Goal: Information Seeking & Learning: Learn about a topic

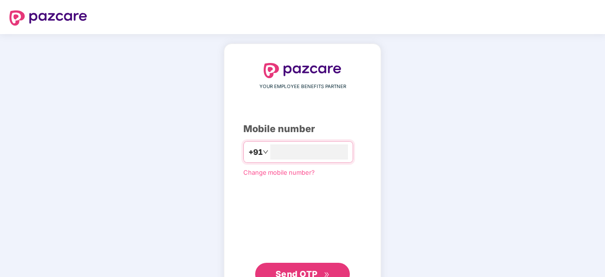
type input "**********"
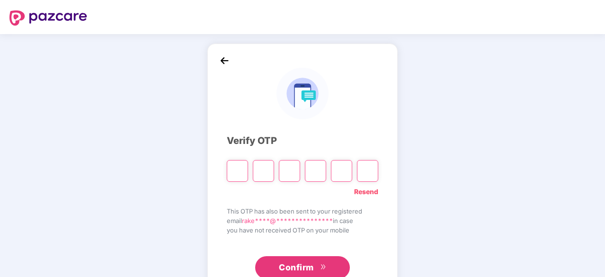
type input "*"
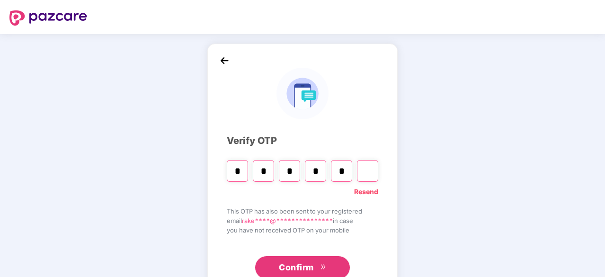
type input "*"
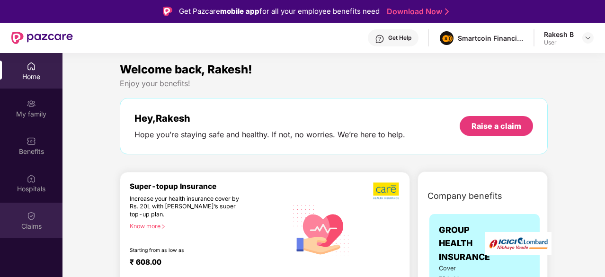
click at [28, 217] on img at bounding box center [31, 215] width 9 height 9
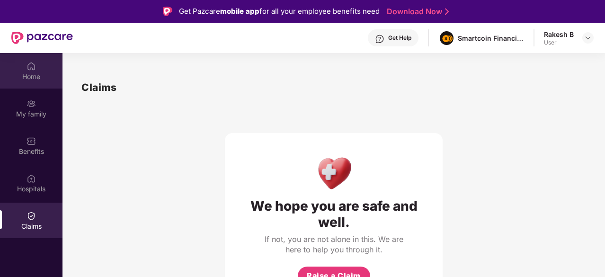
click at [27, 79] on div "Home" at bounding box center [31, 76] width 62 height 9
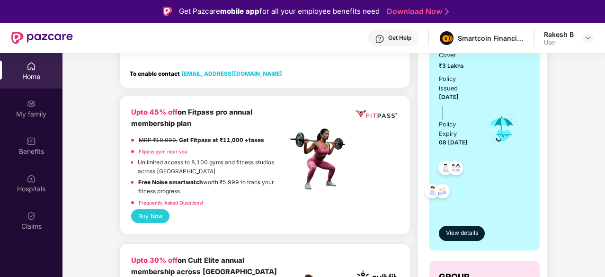
scroll to position [258, 0]
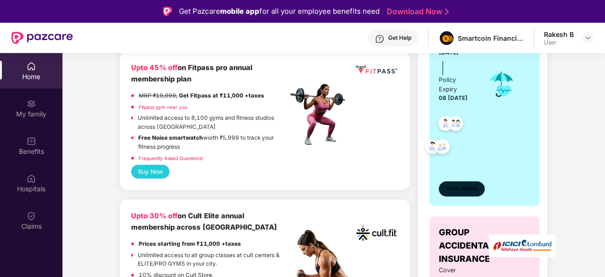
click at [458, 186] on span "View details" at bounding box center [462, 188] width 32 height 9
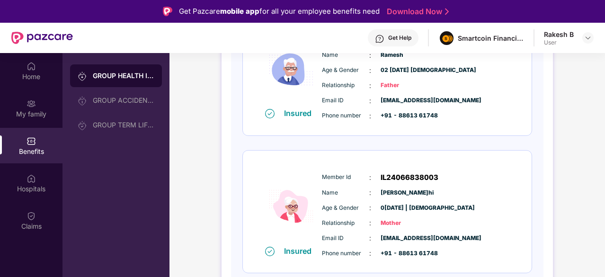
scroll to position [53, 0]
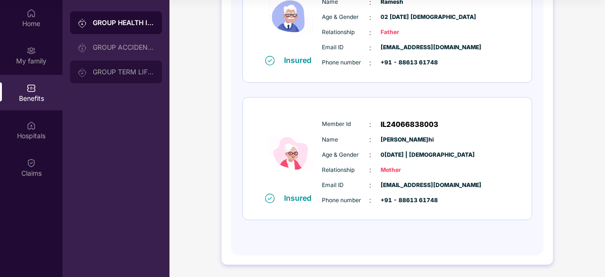
click at [111, 66] on div "GROUP TERM LIFE INSURANCE" at bounding box center [116, 72] width 92 height 23
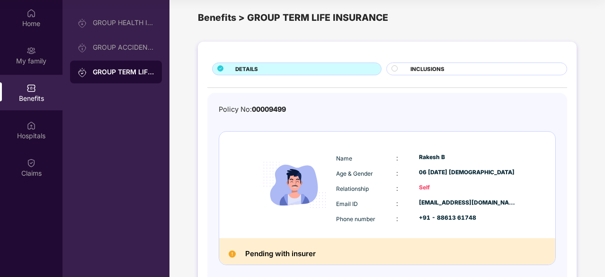
scroll to position [7, 0]
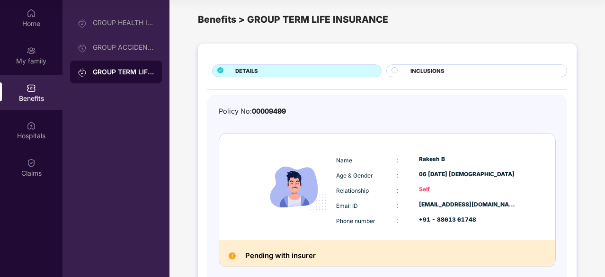
click at [430, 71] on span "INCLUSIONS" at bounding box center [427, 71] width 34 height 9
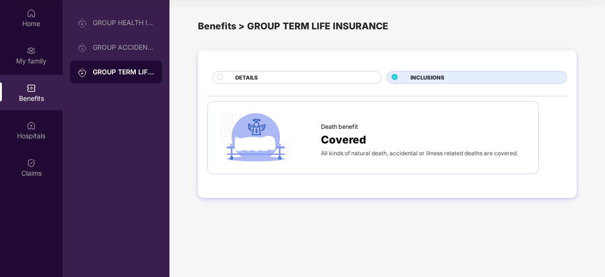
scroll to position [0, 0]
click at [331, 129] on span "Death benefit" at bounding box center [339, 126] width 37 height 9
click at [339, 140] on span "Covered" at bounding box center [343, 139] width 45 height 17
click at [39, 86] on div "Benefits" at bounding box center [31, 93] width 62 height 36
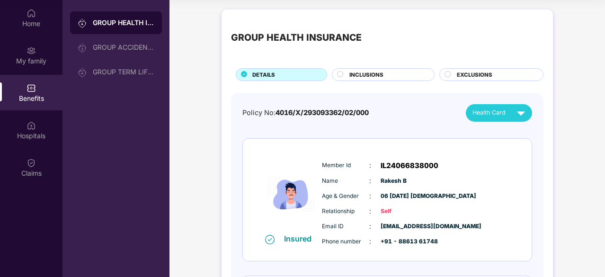
click at [345, 230] on span "Email ID" at bounding box center [345, 226] width 47 height 9
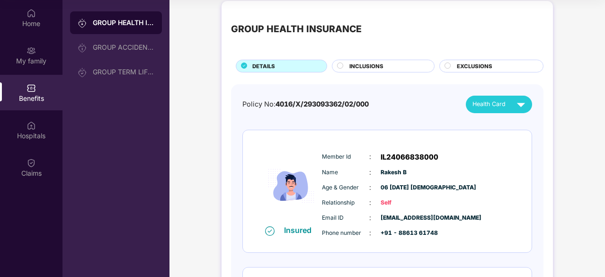
scroll to position [0, 0]
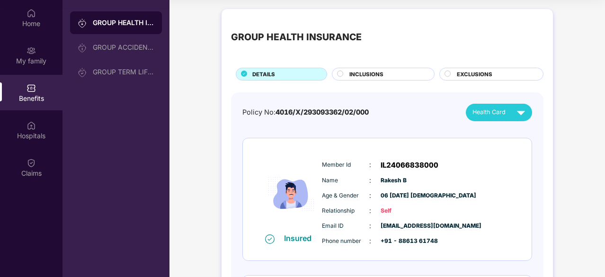
click at [391, 76] on div "INCLUSIONS" at bounding box center [387, 75] width 85 height 10
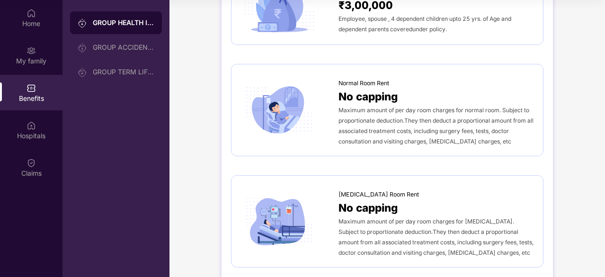
scroll to position [126, 0]
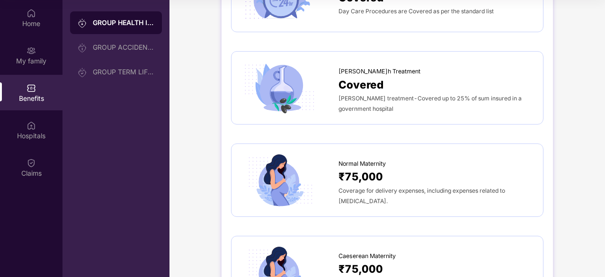
scroll to position [953, 0]
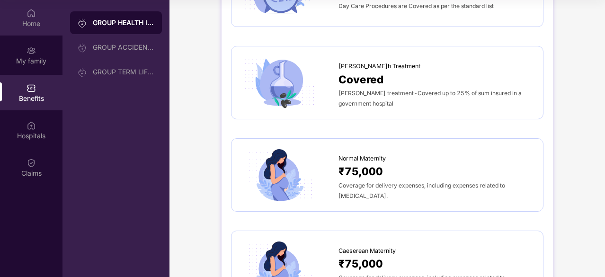
click at [27, 24] on div "Home" at bounding box center [31, 23] width 62 height 9
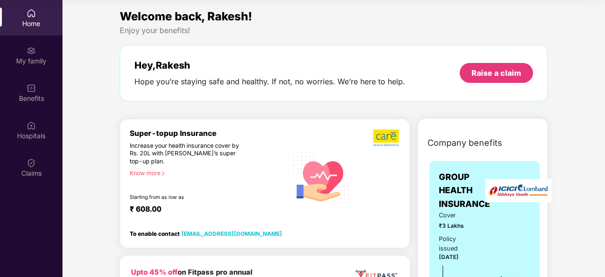
scroll to position [11, 0]
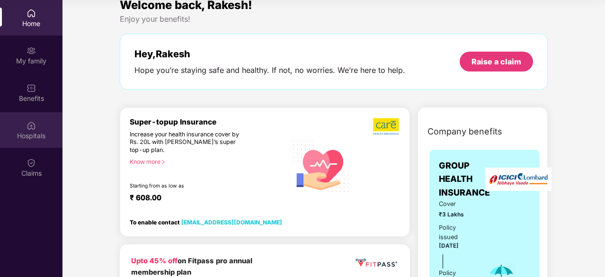
click at [27, 126] on img at bounding box center [31, 125] width 9 height 9
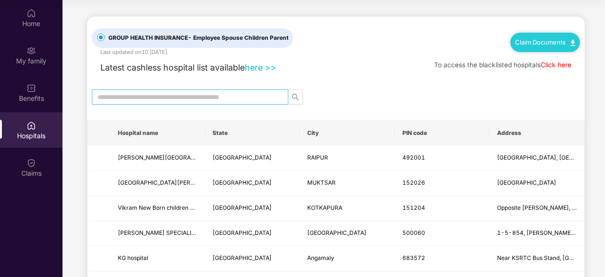
click at [238, 96] on input "text" at bounding box center [187, 97] width 178 height 10
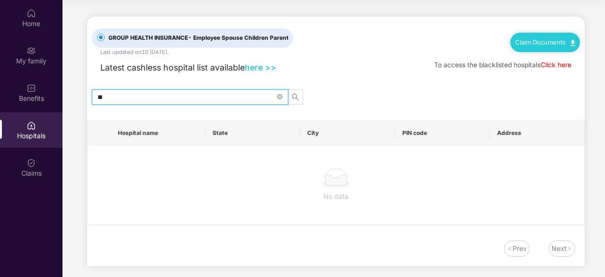
type input "*"
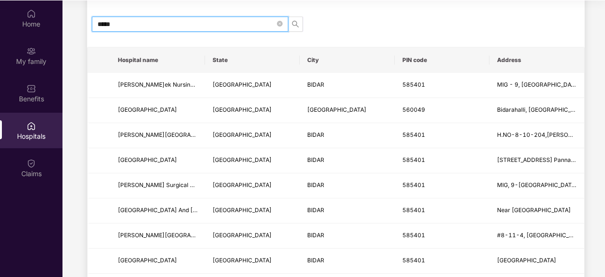
scroll to position [401, 0]
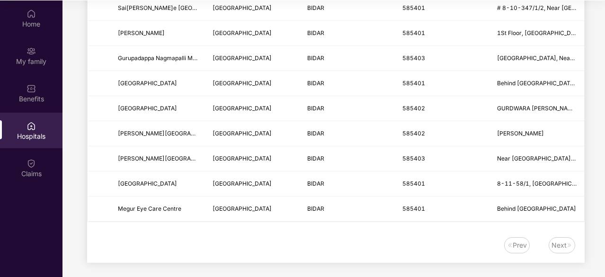
type input "*****"
click at [565, 244] on div "Next" at bounding box center [559, 245] width 15 height 10
click at [520, 240] on div "Prev" at bounding box center [520, 245] width 14 height 10
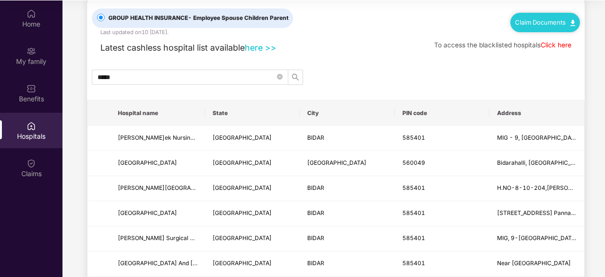
scroll to position [0, 0]
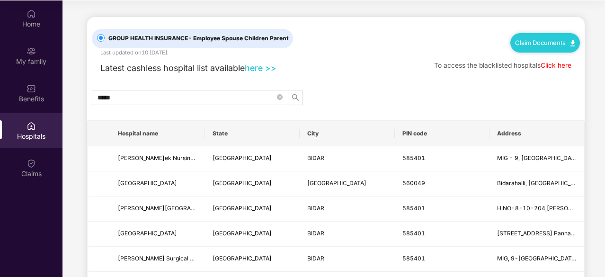
click at [553, 65] on link "Click here" at bounding box center [556, 66] width 31 height 8
